Goal: Transaction & Acquisition: Purchase product/service

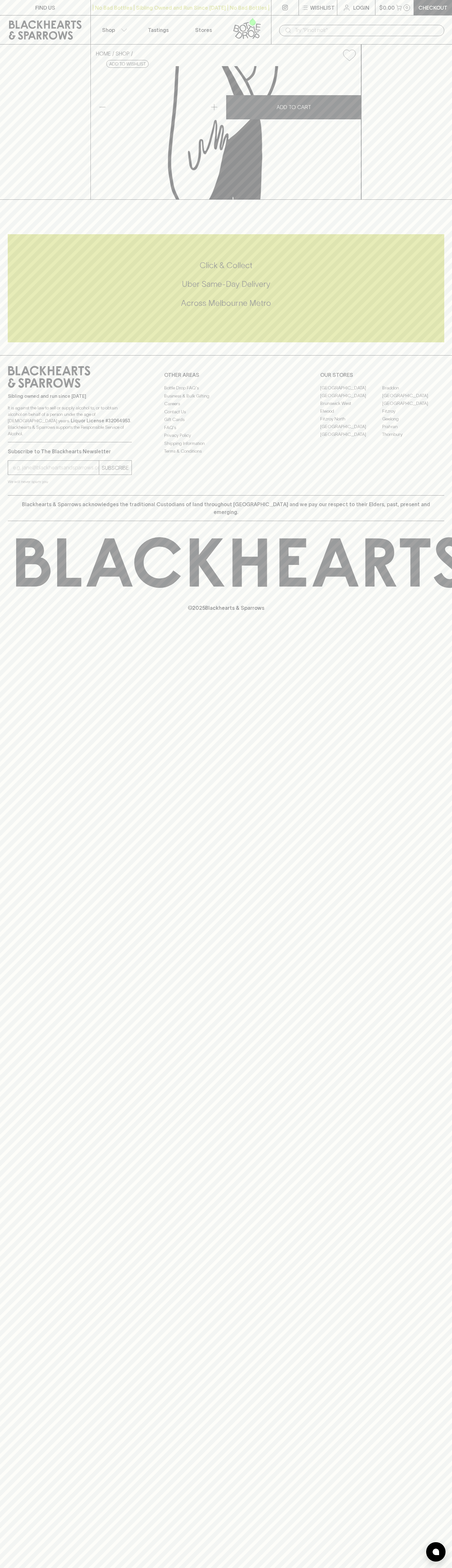
click at [118, 13] on div "| No Bad Bottles | Sibling Owned and Run Since 2006 | No Bad Bottles | Sibling …" at bounding box center [180, 7] width 181 height 15
click at [427, 588] on icon at bounding box center [453, 562] width 873 height 51
click at [96, 1567] on html "FIND US | No Bad Bottles | Sibling Owned and Run Since 2006 | No Bad Bottles | …" at bounding box center [226, 784] width 452 height 1568
click at [29, 1441] on div "FIND US | No Bad Bottles | Sibling Owned and Run Since 2006 | No Bad Bottles | …" at bounding box center [226, 784] width 452 height 1568
